Goal: Task Accomplishment & Management: Use online tool/utility

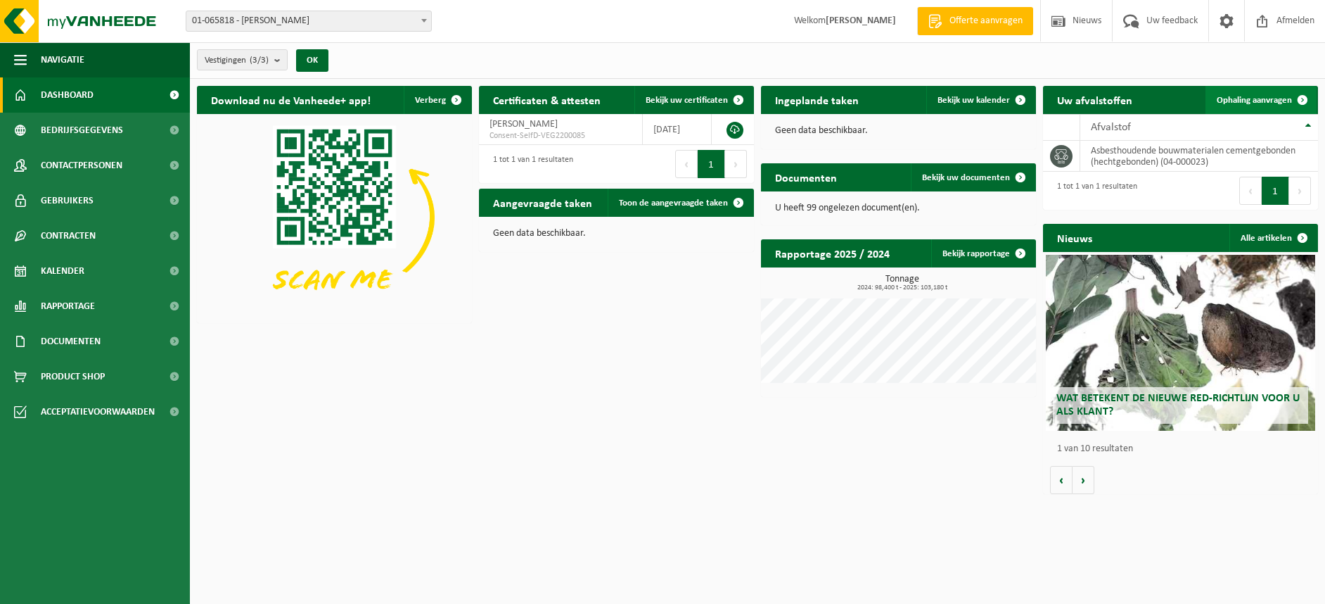
click at [1252, 104] on span "Ophaling aanvragen" at bounding box center [1254, 100] width 75 height 9
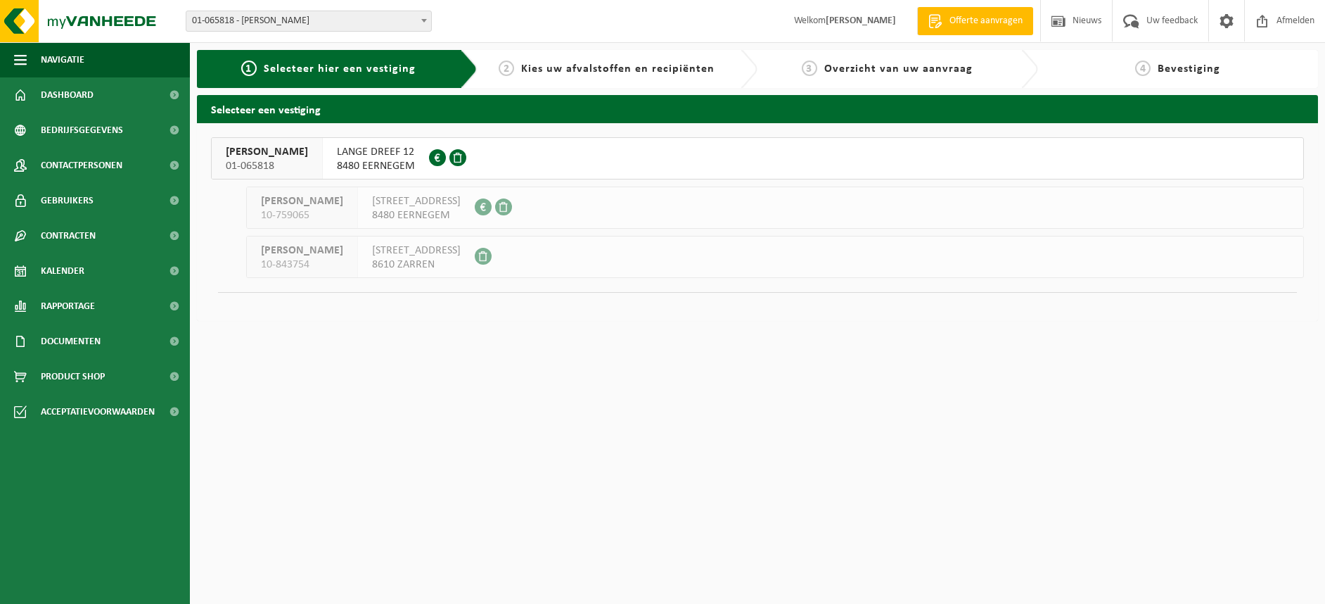
click at [365, 155] on span "LANGE DREEF 12" at bounding box center [376, 152] width 78 height 14
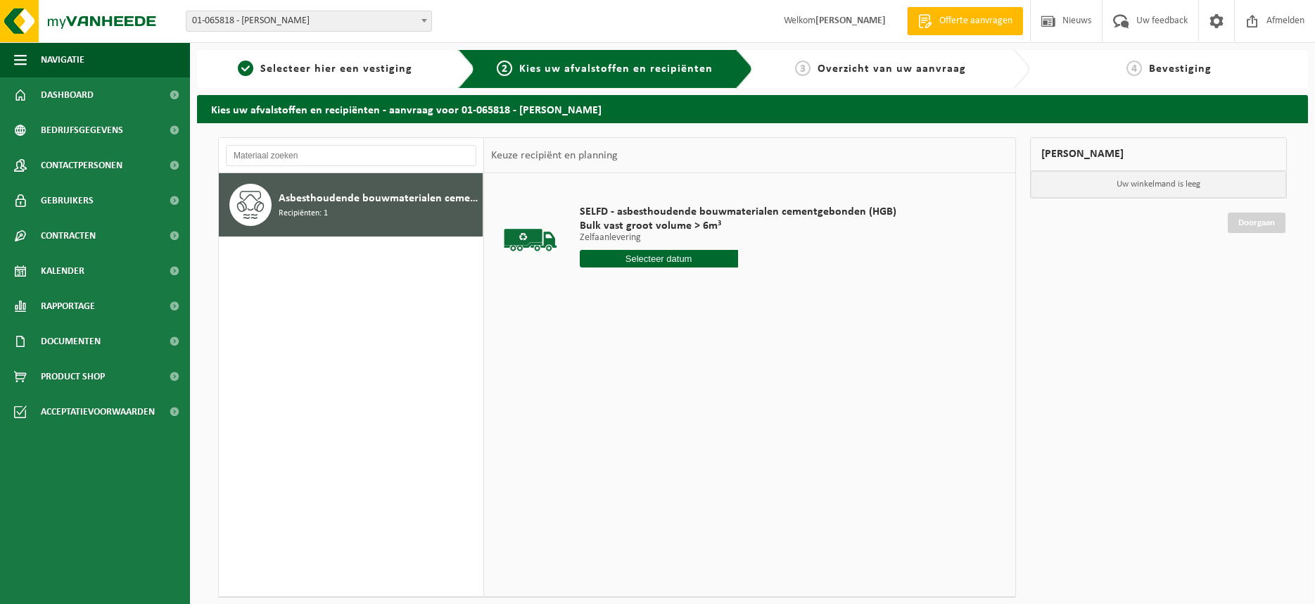
click at [670, 258] on input "text" at bounding box center [659, 259] width 158 height 18
click at [665, 381] on div "14" at bounding box center [666, 383] width 25 height 23
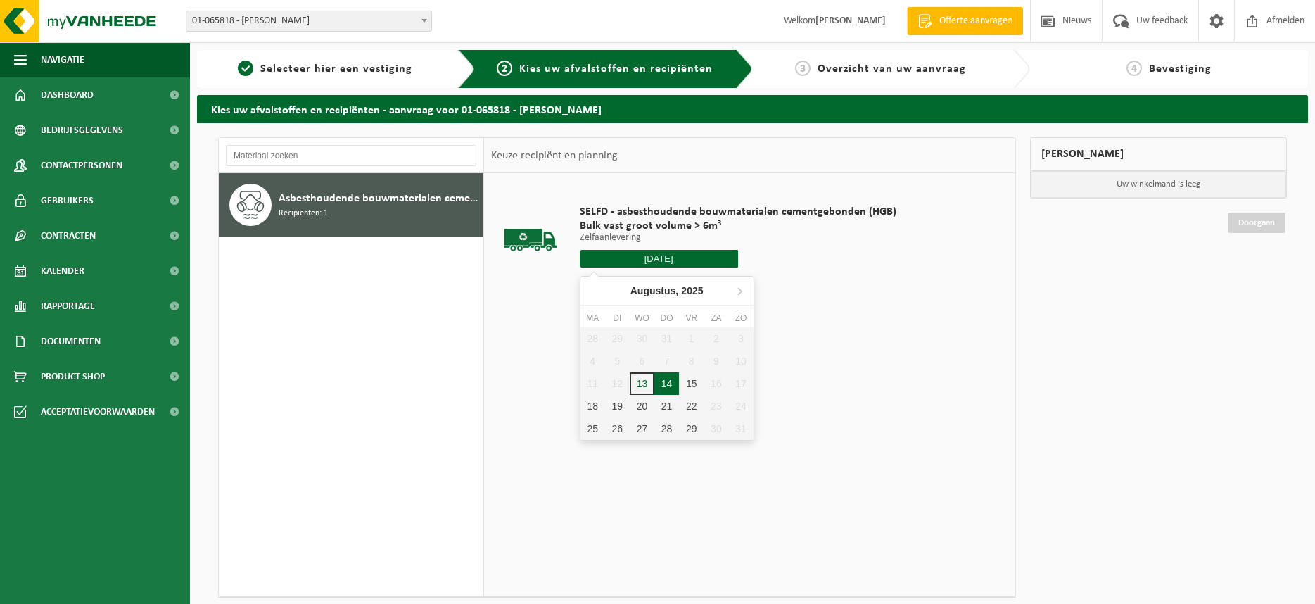
type input "Van [DATE]"
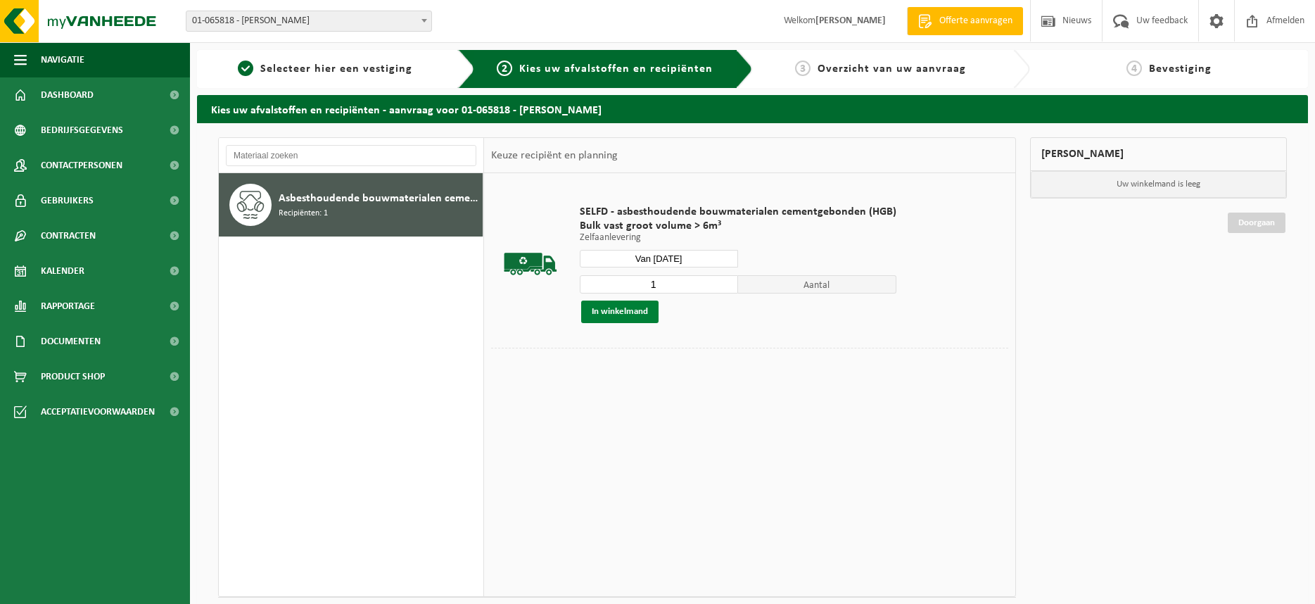
click at [625, 310] on button "In winkelmand" at bounding box center [619, 311] width 77 height 23
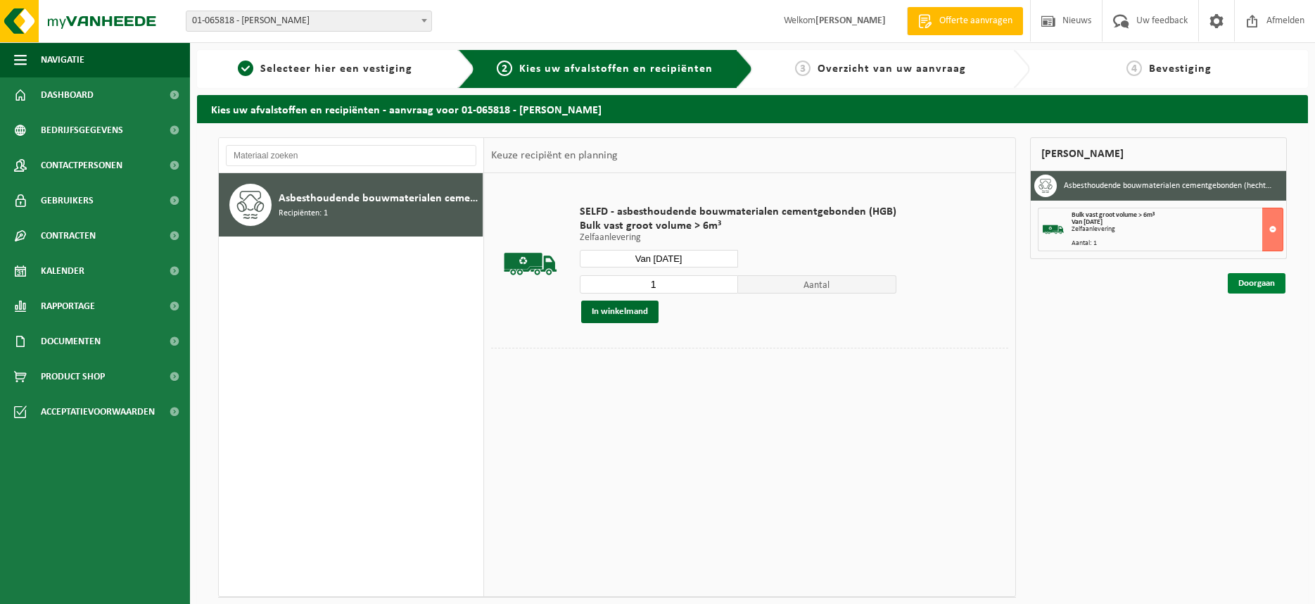
click at [1253, 284] on link "Doorgaan" at bounding box center [1256, 283] width 58 height 20
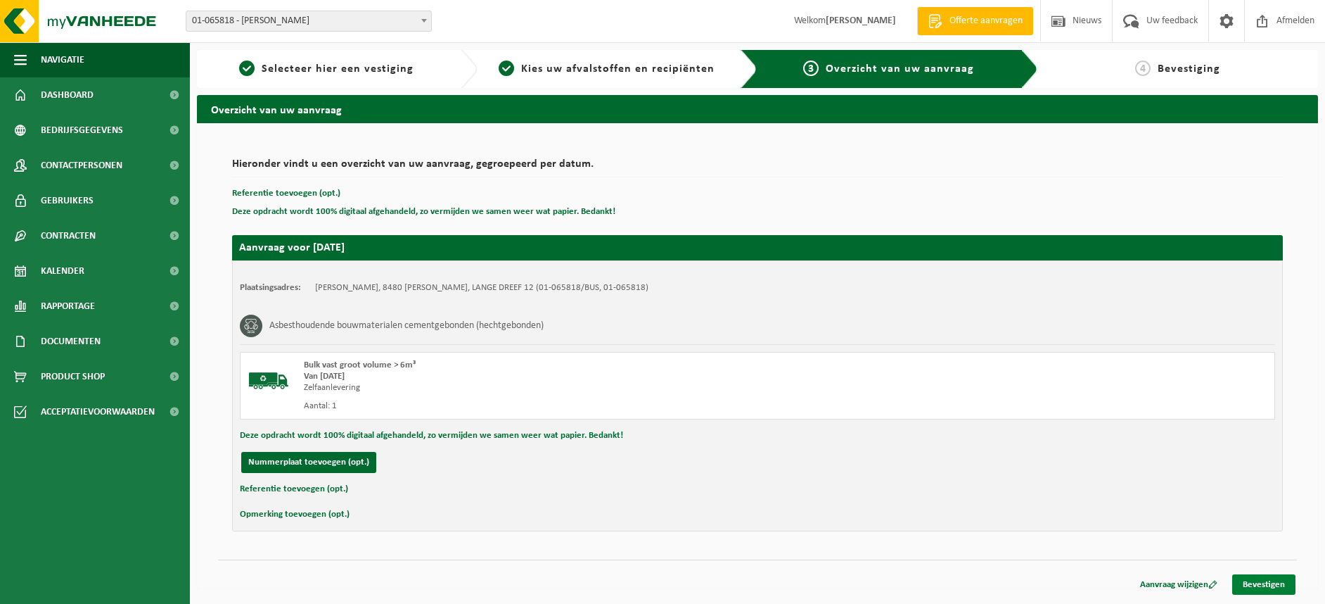
click at [1279, 579] on link "Bevestigen" at bounding box center [1263, 584] width 63 height 20
